Goal: Find specific page/section: Find specific page/section

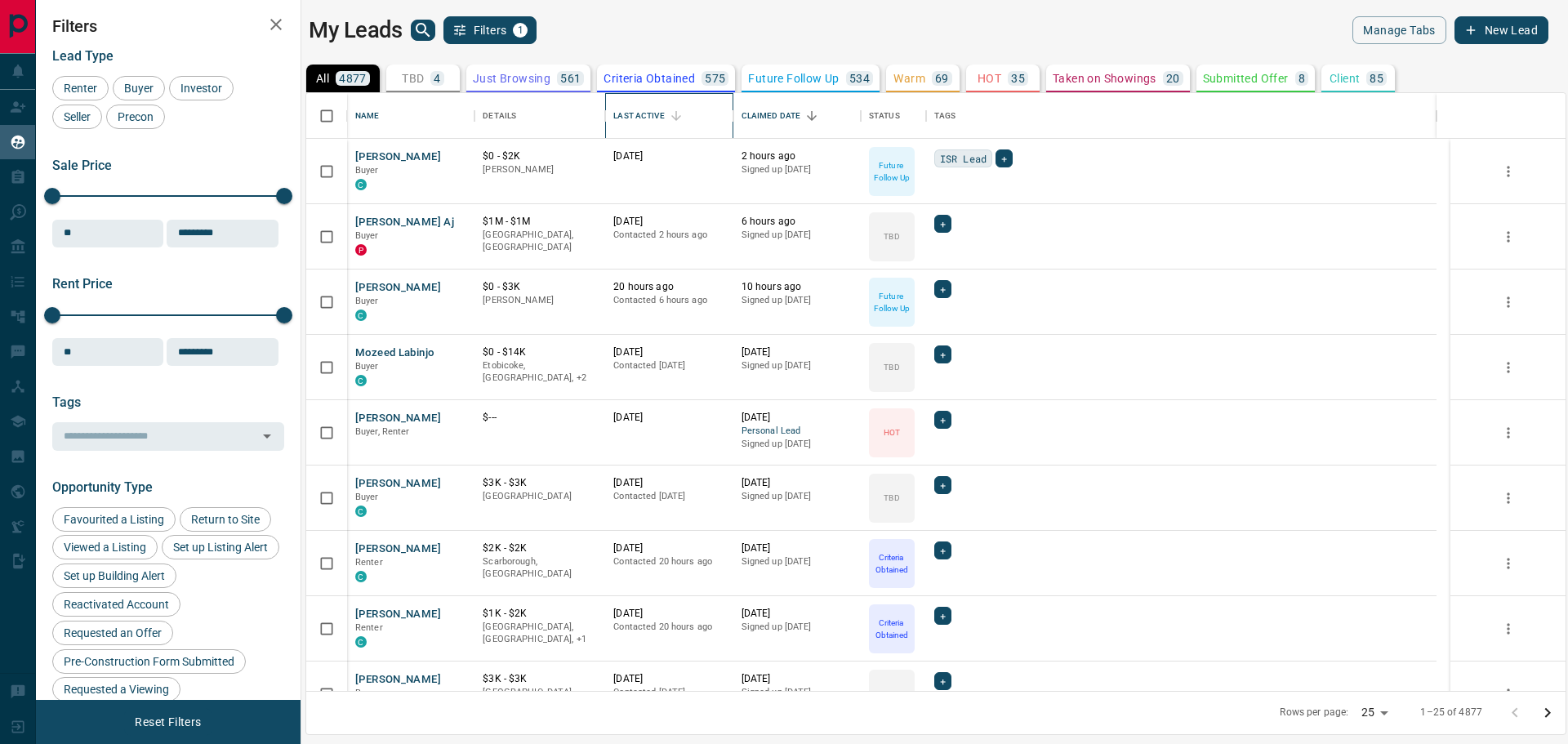
click at [659, 114] on div "Last Active" at bounding box center [638, 116] width 51 height 45
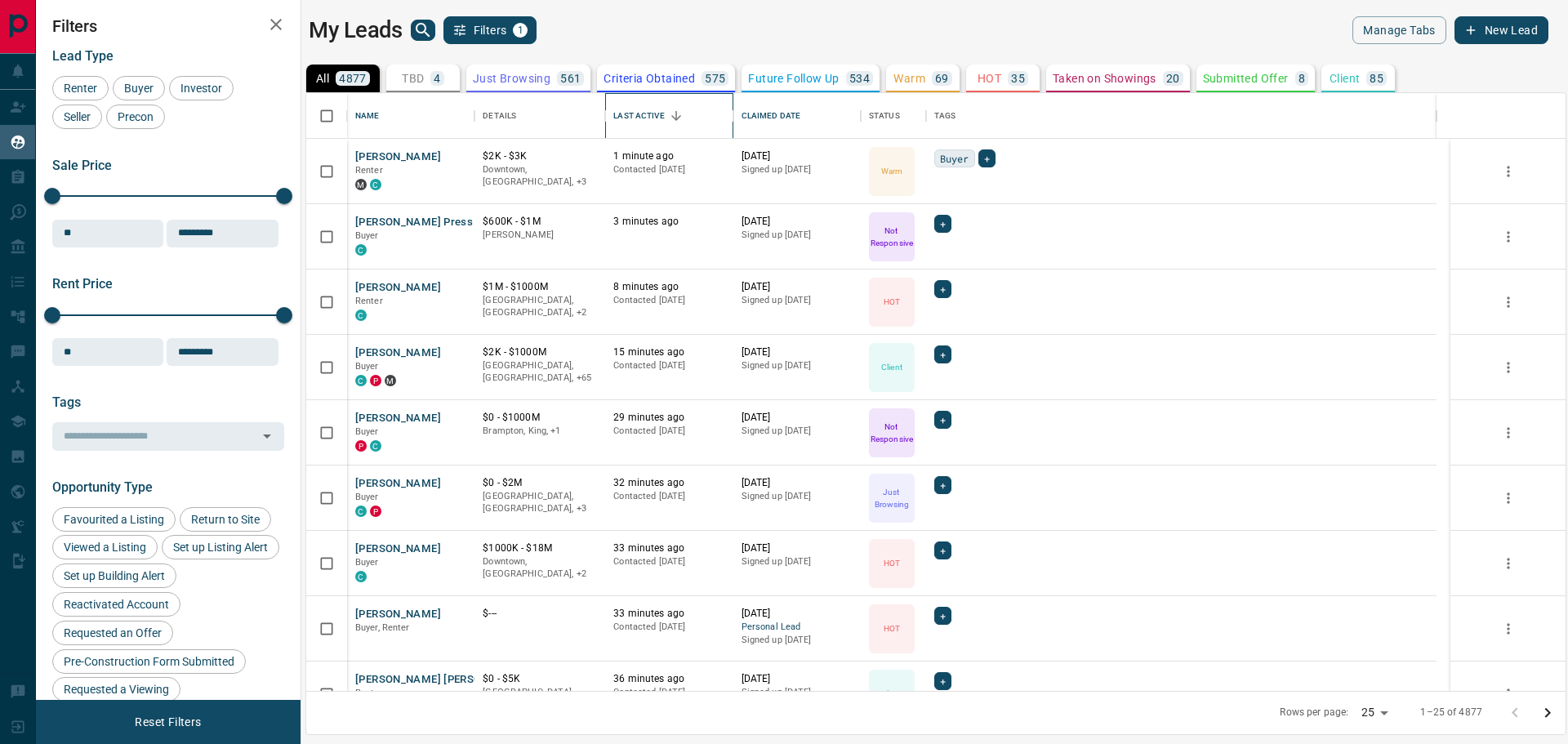
click at [659, 114] on div "Last Active" at bounding box center [638, 116] width 51 height 45
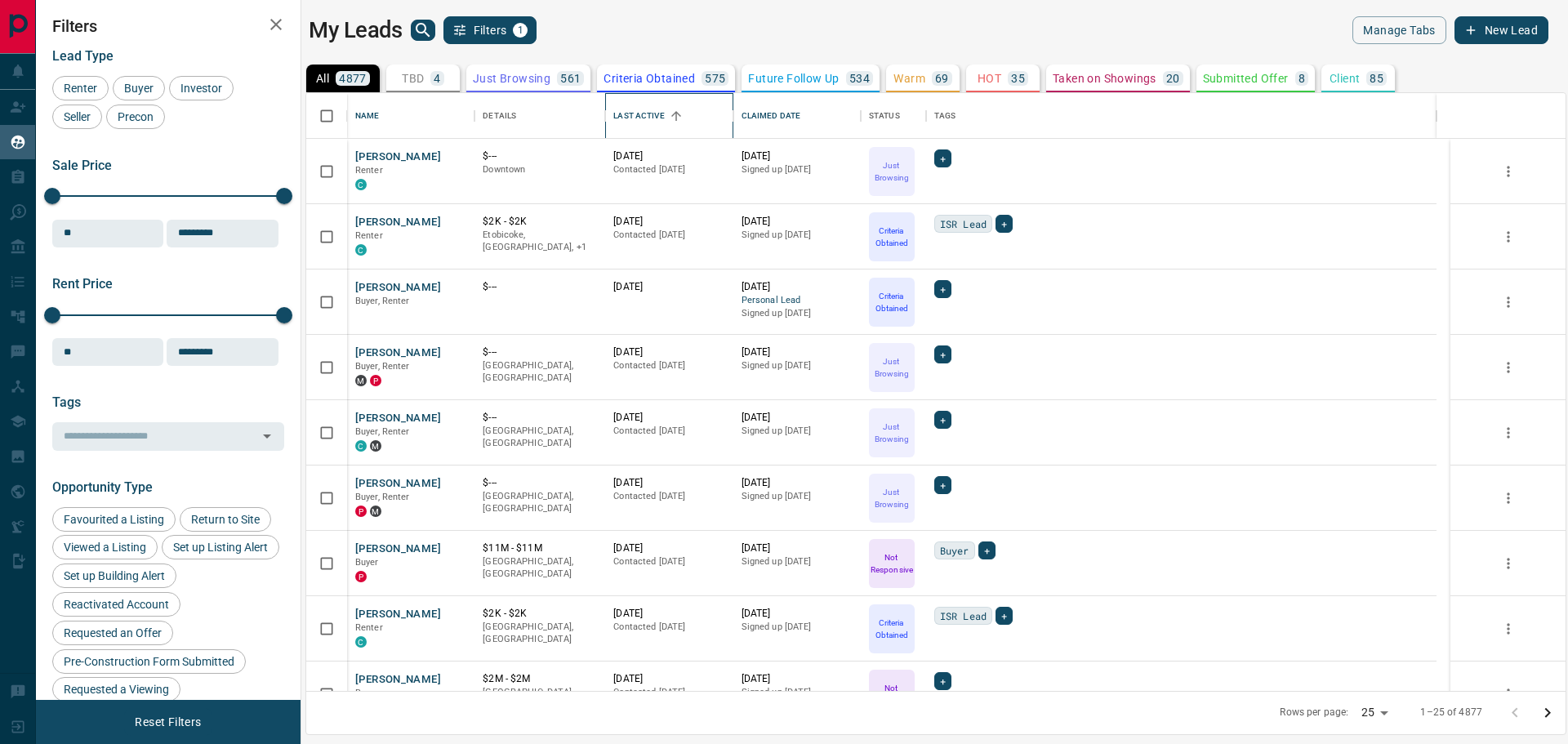
click at [649, 117] on div "Last Active" at bounding box center [638, 116] width 51 height 45
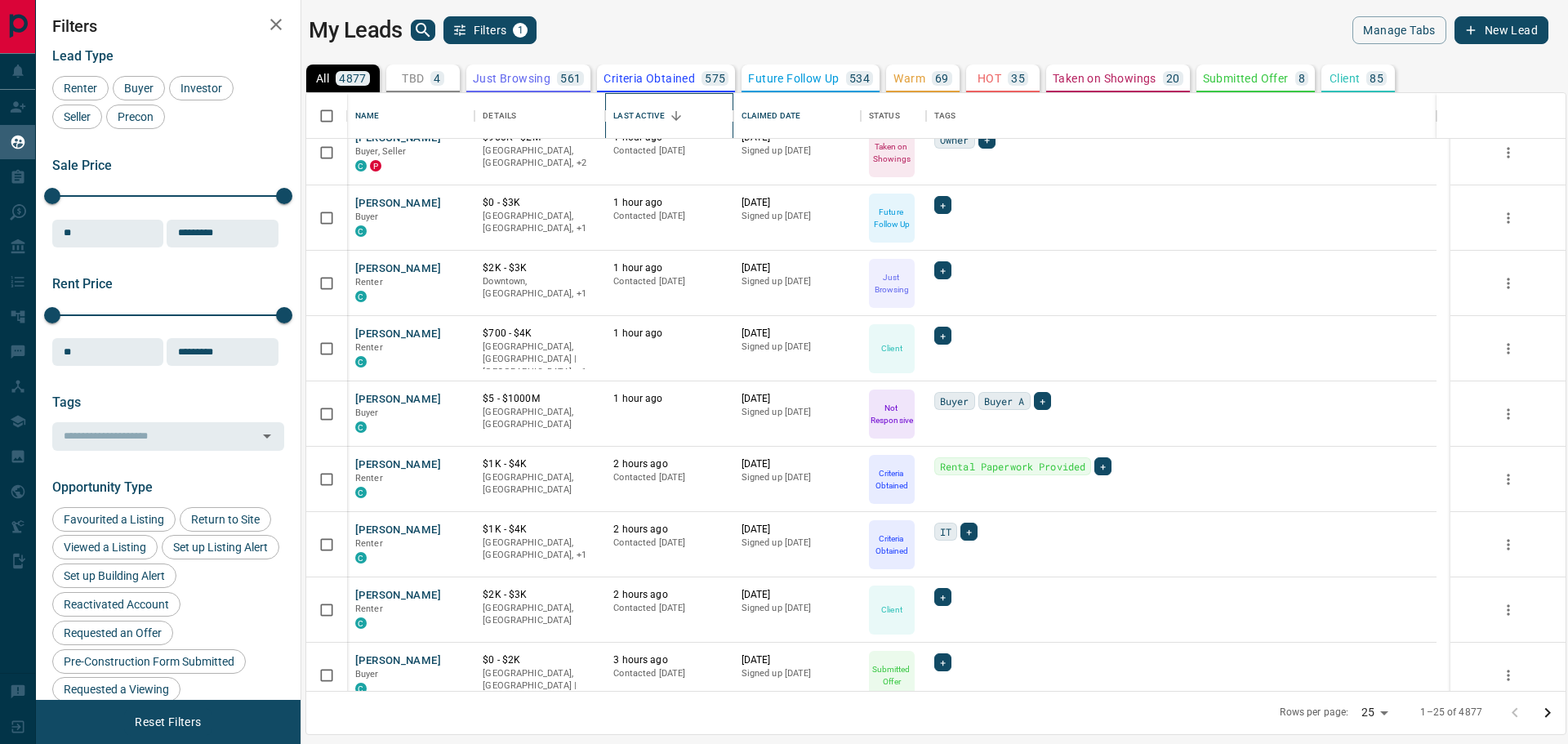
scroll to position [980, 0]
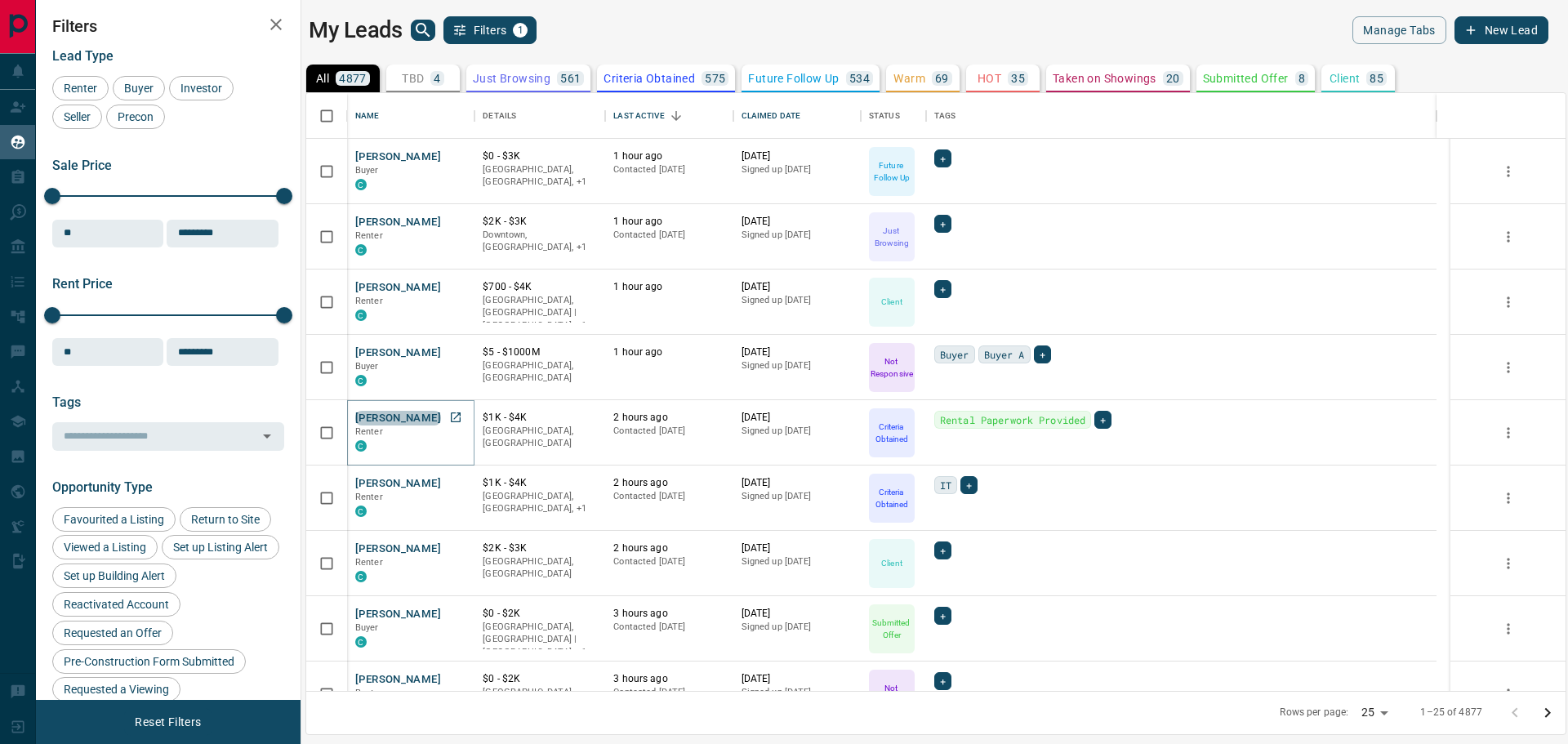
click at [414, 414] on button "[PERSON_NAME]" at bounding box center [398, 418] width 85 height 15
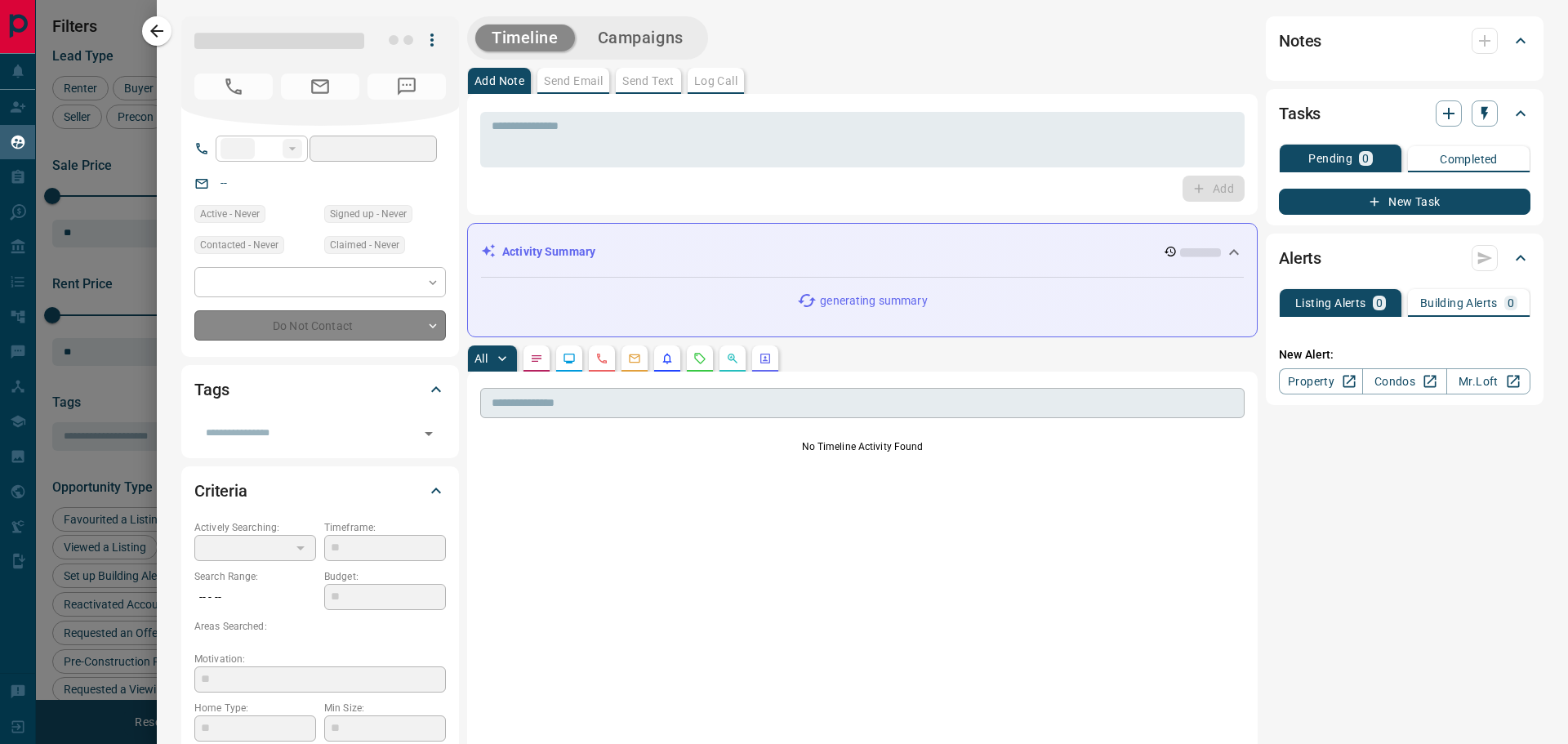
type input "**"
type input "**********"
type input "*"
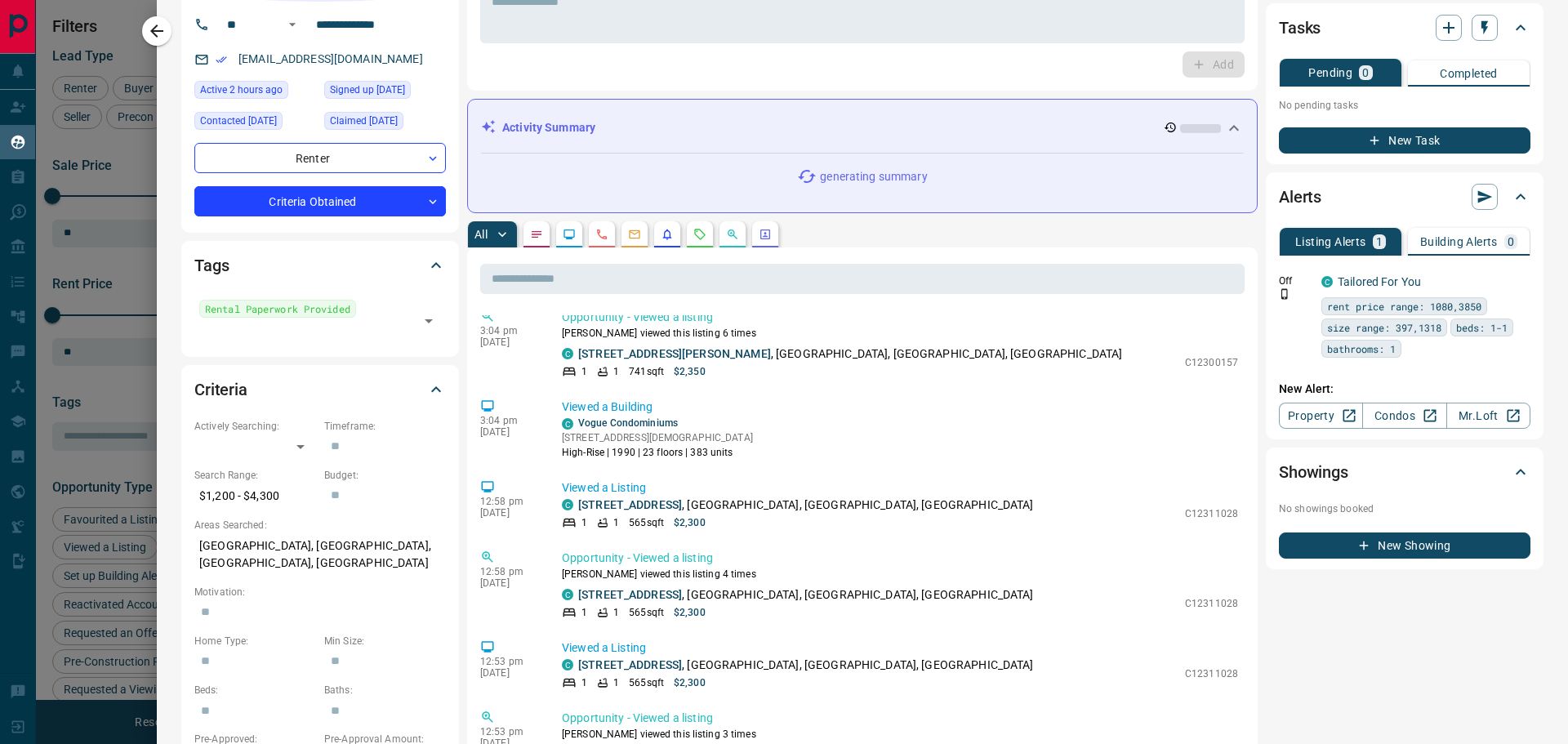
scroll to position [0, 0]
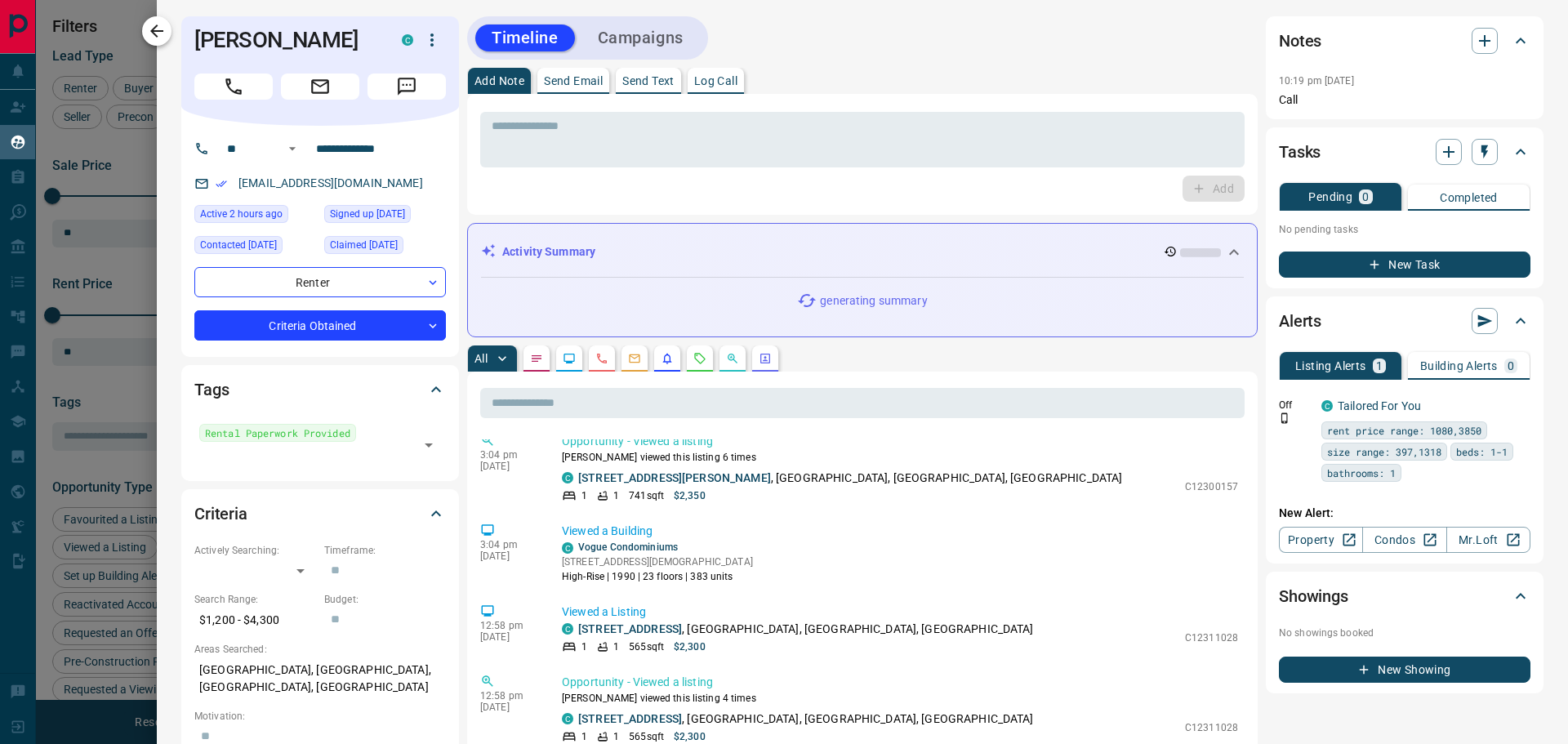
click at [164, 34] on icon "button" at bounding box center [157, 31] width 20 height 20
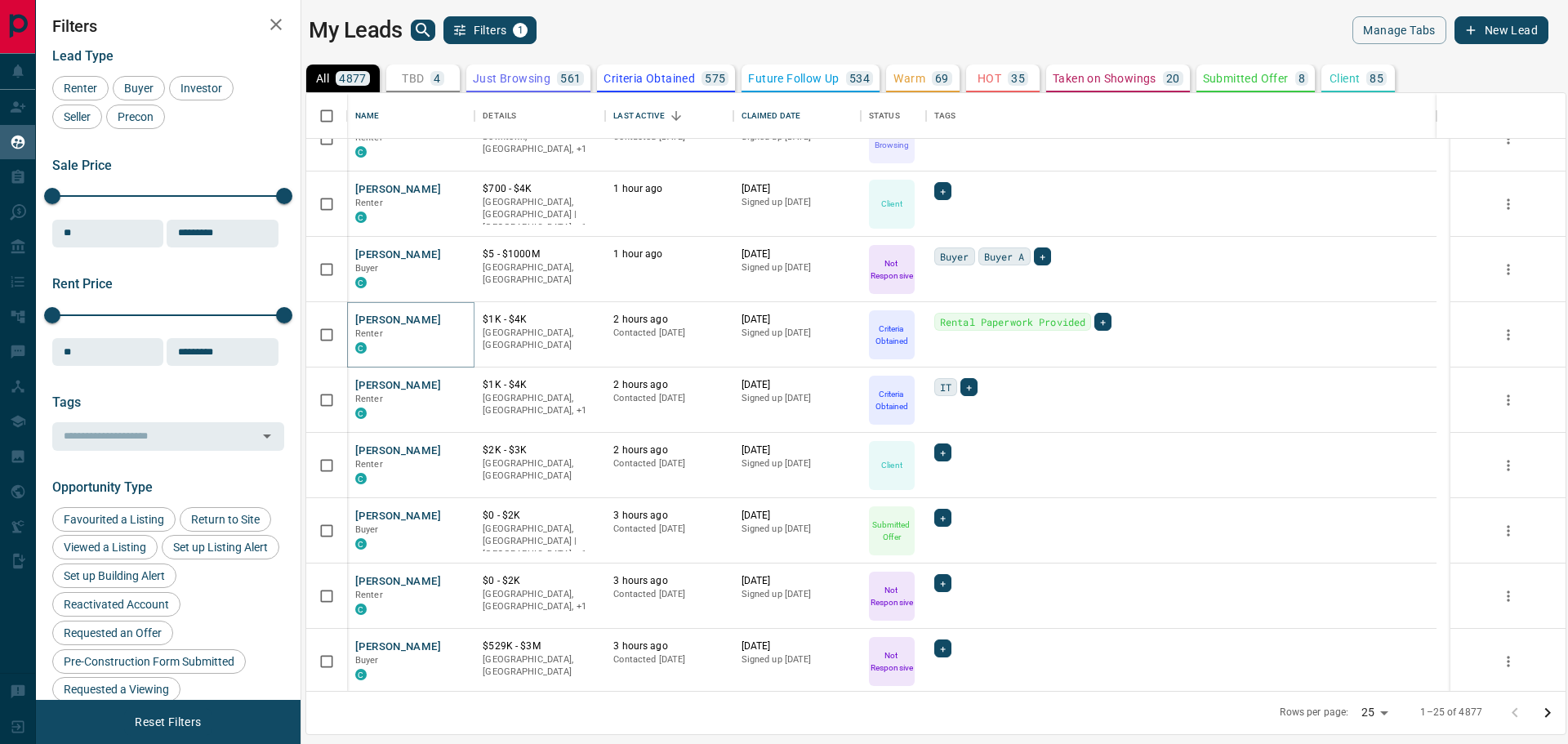
scroll to position [1081, 0]
click at [1548, 715] on icon "Go to next page" at bounding box center [1548, 713] width 5 height 10
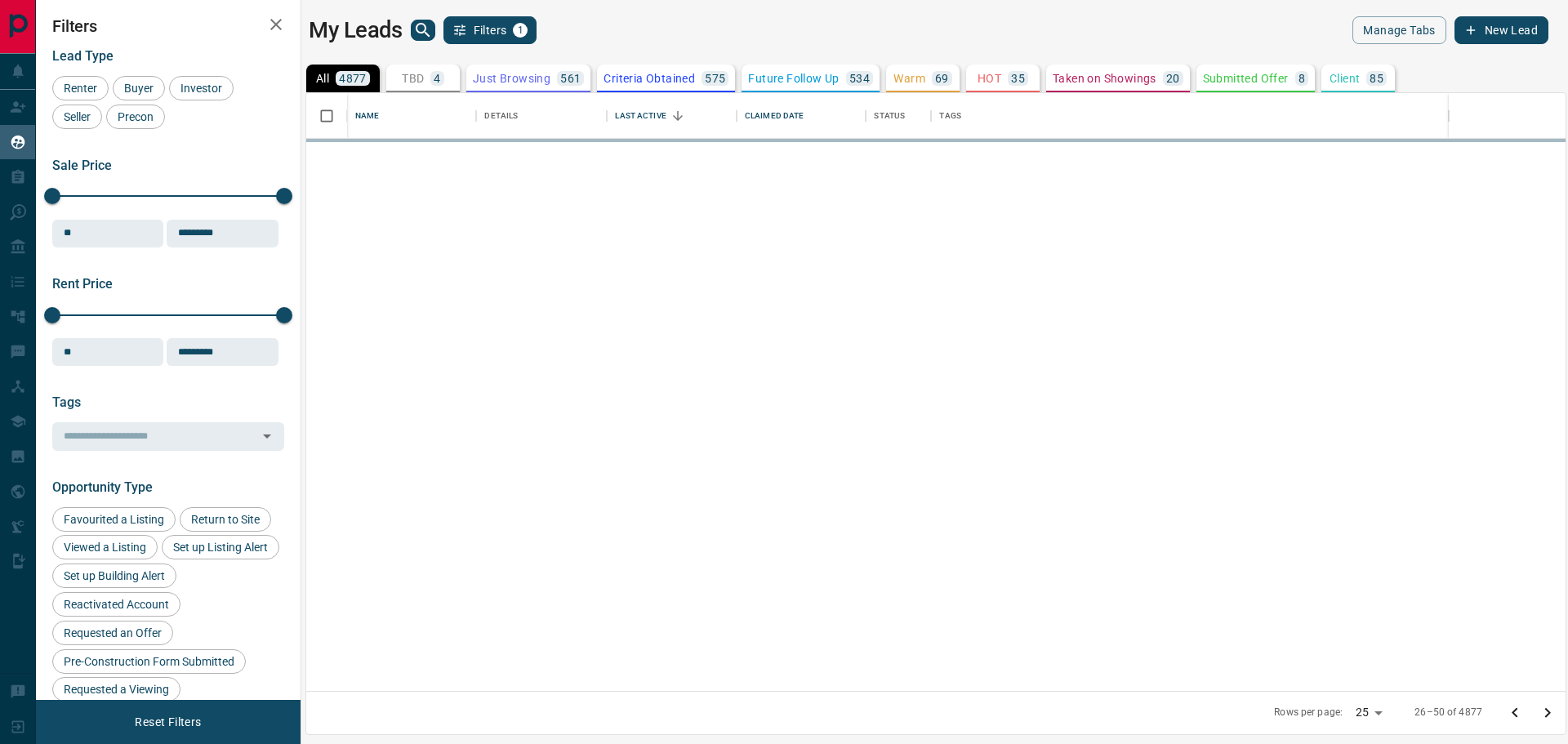
scroll to position [0, 0]
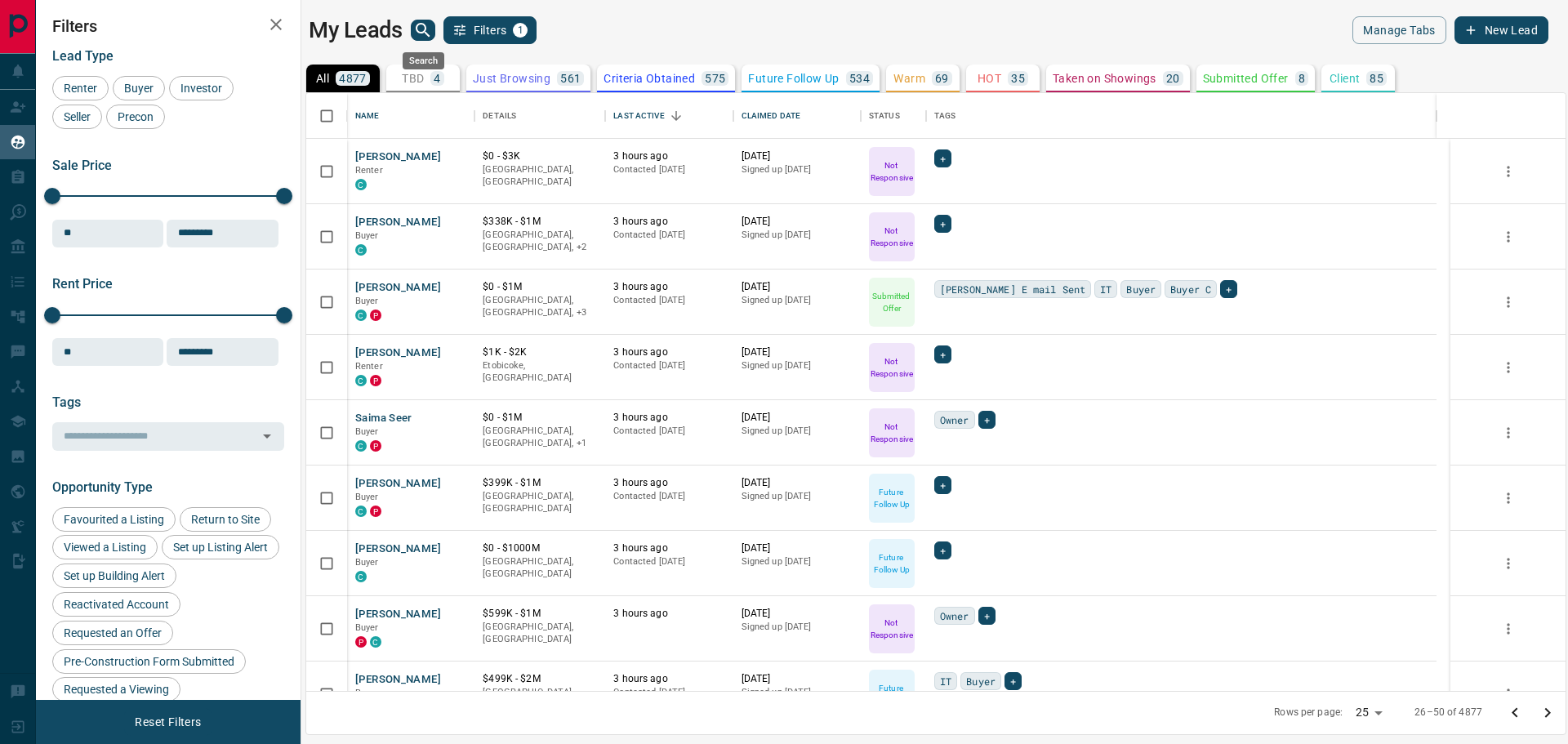
click at [419, 31] on icon "search button" at bounding box center [423, 30] width 14 height 14
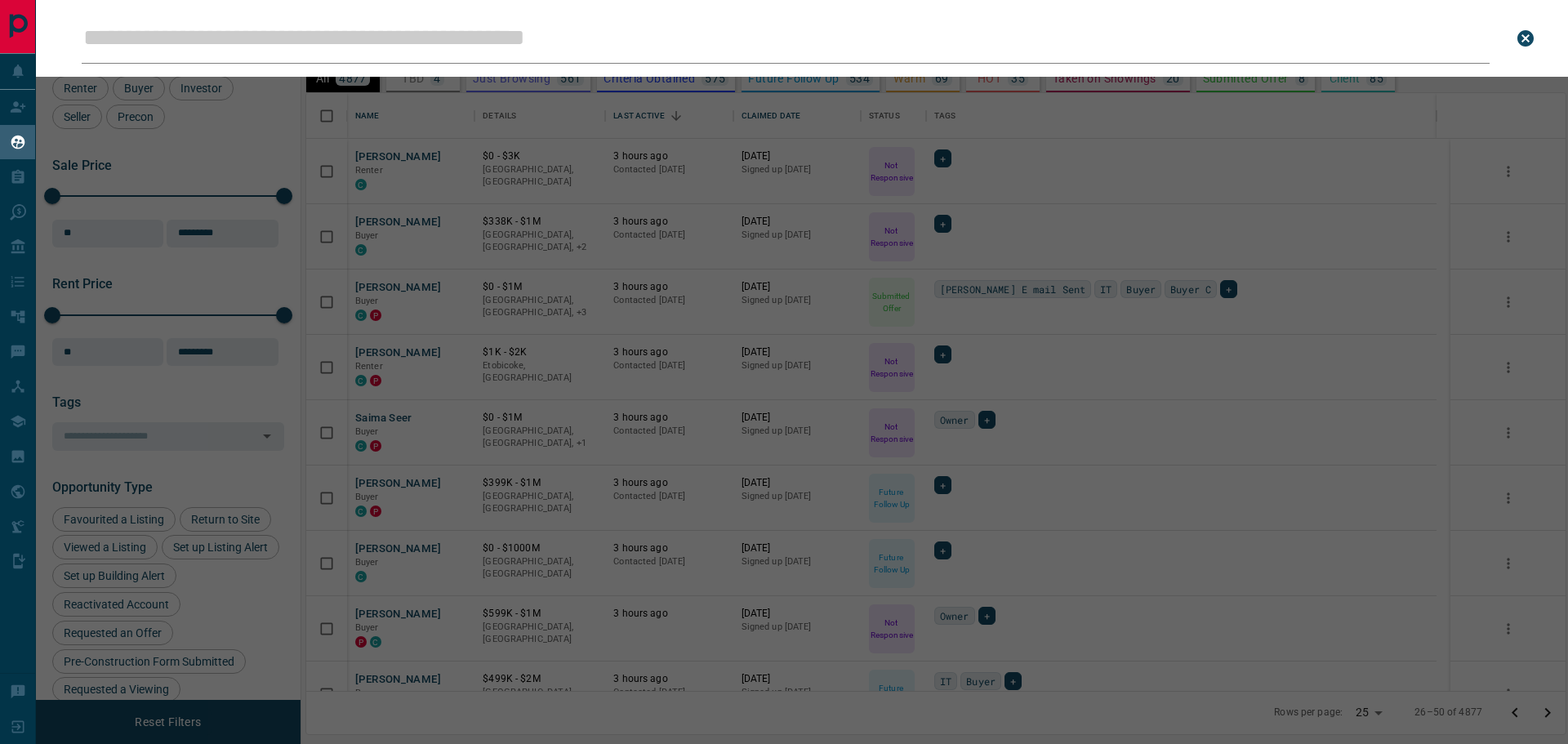
click at [425, 39] on input "Leads Search Bar" at bounding box center [786, 38] width 1408 height 51
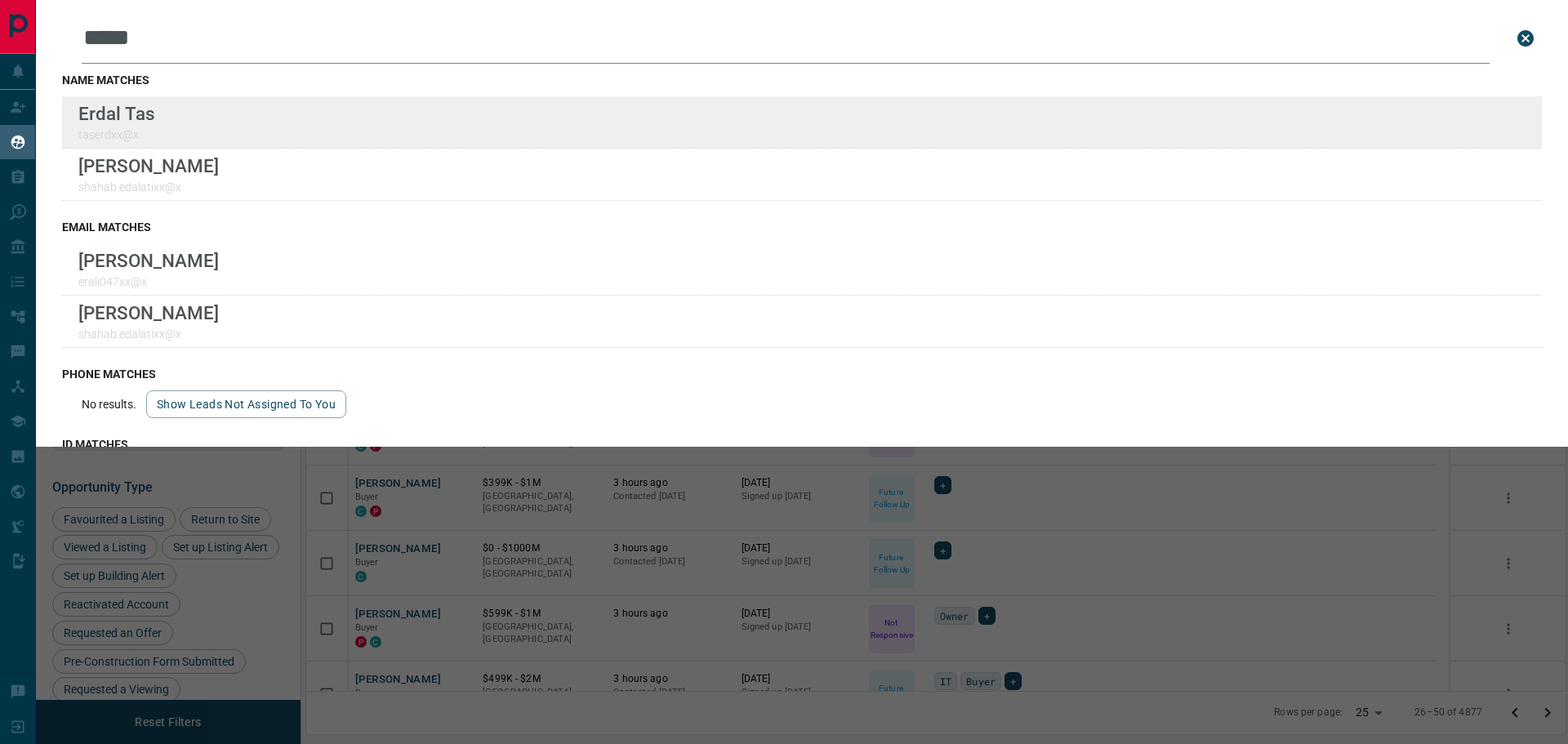
type input "*****"
